Goal: Navigation & Orientation: Find specific page/section

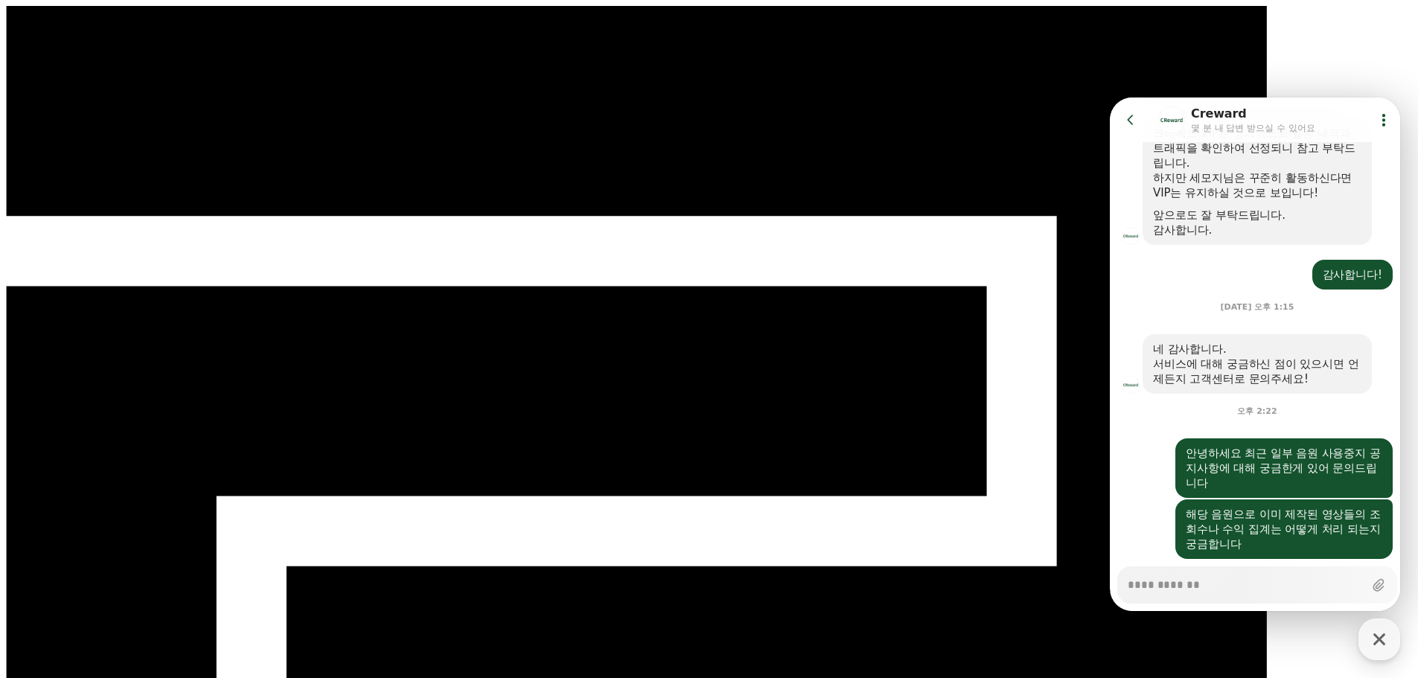
scroll to position [929, 0]
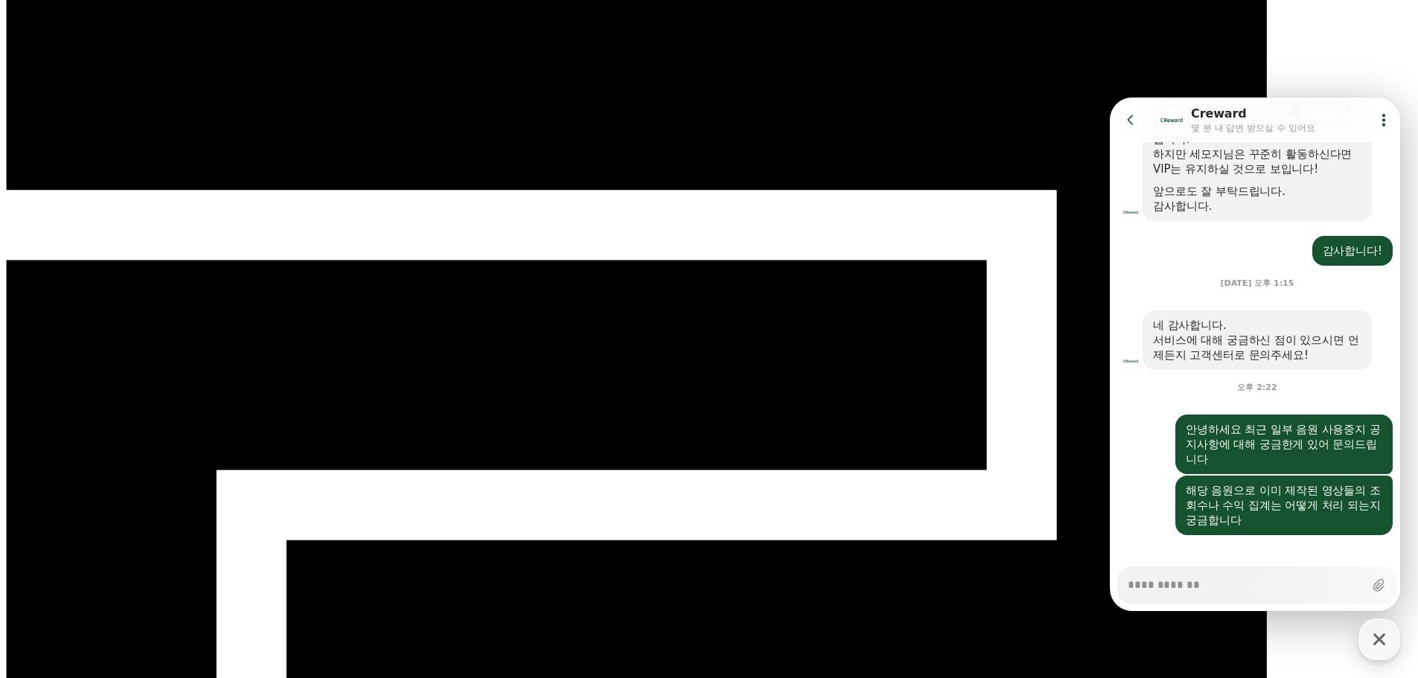
scroll to position [0, 0]
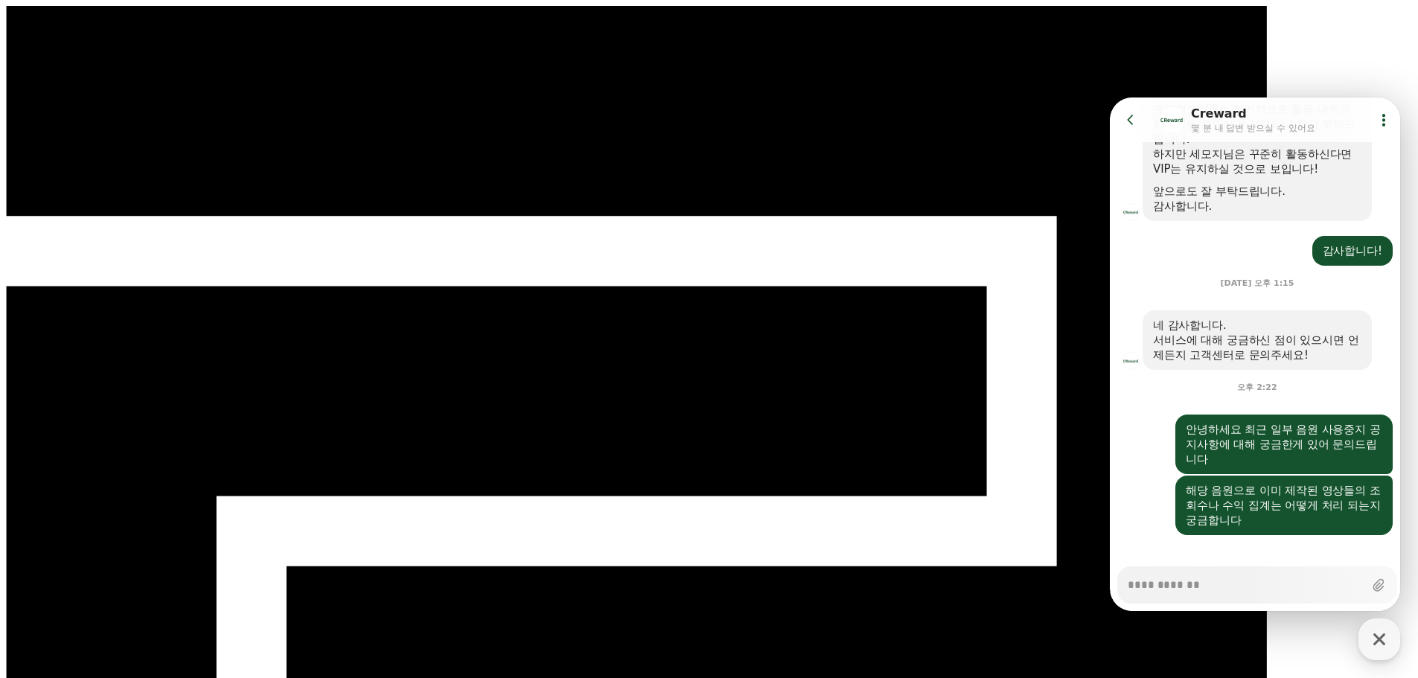
click at [1137, 118] on icon at bounding box center [1130, 119] width 15 height 15
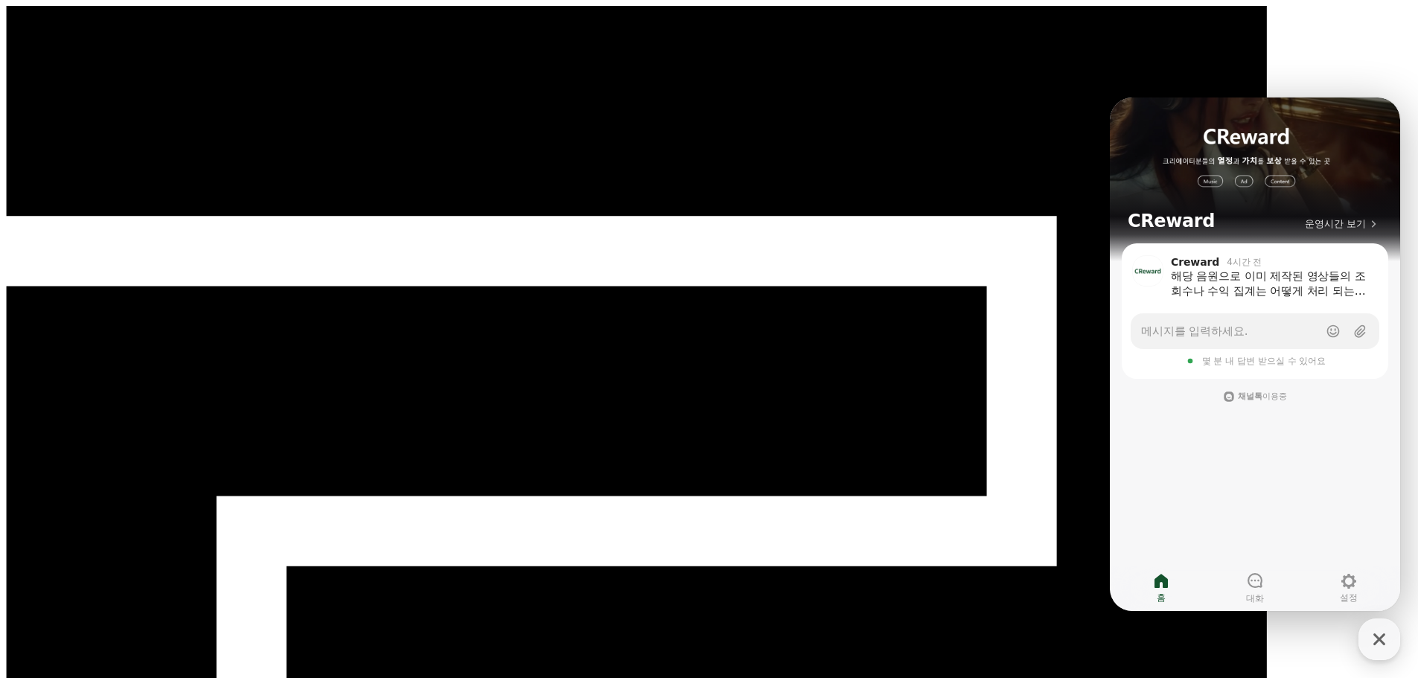
drag, startPoint x: 855, startPoint y: 63, endPoint x: 762, endPoint y: 68, distance: 93.2
